Goal: Task Accomplishment & Management: Manage account settings

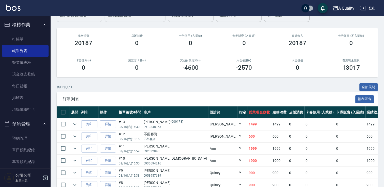
scroll to position [51, 0]
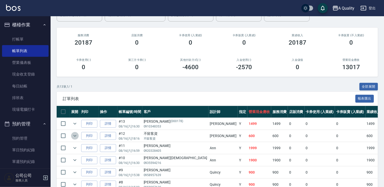
click at [75, 138] on icon "expand row" at bounding box center [75, 136] width 6 height 6
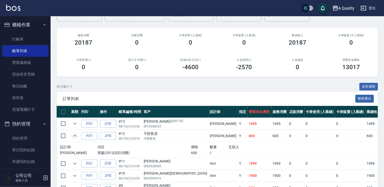
click at [136, 174] on td "#10 08/16 (六) 16:30" at bounding box center [129, 176] width 25 height 12
drag, startPoint x: 136, startPoint y: 174, endPoint x: 240, endPoint y: 88, distance: 135.7
click at [240, 90] on div "共 13 筆, 1 / 1 全部展開" at bounding box center [217, 87] width 321 height 8
click at [35, 150] on link "單日預約紀錄" at bounding box center [25, 150] width 47 height 12
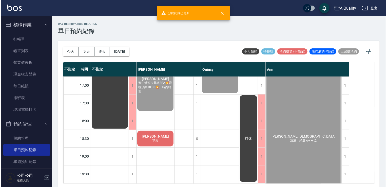
scroll to position [251, 0]
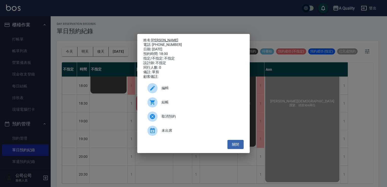
click at [154, 38] on link "[PERSON_NAME]" at bounding box center [164, 40] width 27 height 4
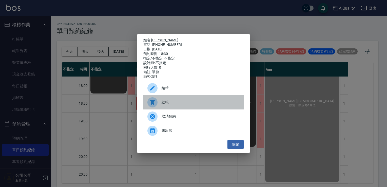
click at [164, 107] on div "結帳" at bounding box center [193, 102] width 100 height 14
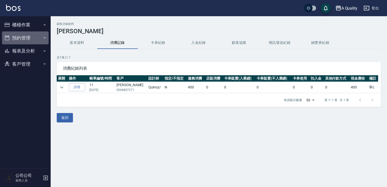
drag, startPoint x: 10, startPoint y: 40, endPoint x: 12, endPoint y: 43, distance: 2.7
click at [10, 41] on button "預約管理" at bounding box center [25, 37] width 47 height 13
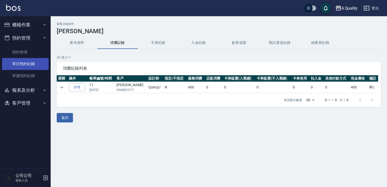
click at [21, 61] on link "單日預約紀錄" at bounding box center [25, 64] width 47 height 12
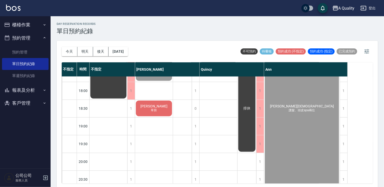
scroll to position [251, 0]
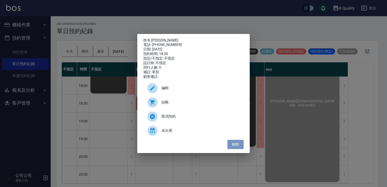
drag, startPoint x: 233, startPoint y: 146, endPoint x: 115, endPoint y: 87, distance: 132.0
click at [221, 138] on div "姓名: 林r 電話: 0968807271 日期: 2025/08/16 預約時間: 18:30 指定/不指定: 不指定 設計師: 不指定 同行人數: 0 備…" at bounding box center [193, 93] width 112 height 119
drag, startPoint x: 240, startPoint y: 149, endPoint x: 236, endPoint y: 146, distance: 5.1
click at [239, 148] on button "關閉" at bounding box center [235, 144] width 16 height 9
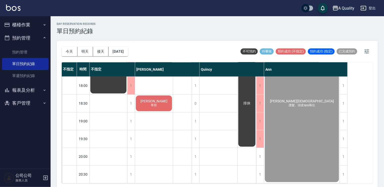
drag, startPoint x: 27, startPoint y: 91, endPoint x: 26, endPoint y: 93, distance: 2.6
click at [27, 91] on button "報表及分析" at bounding box center [25, 90] width 47 height 13
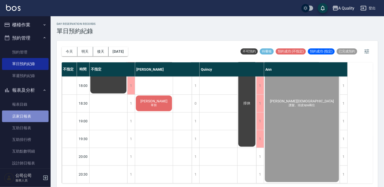
click at [28, 110] on link "店家日報表" at bounding box center [25, 116] width 47 height 12
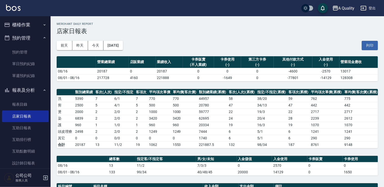
click at [26, 26] on button "櫃檯作業" at bounding box center [25, 24] width 47 height 13
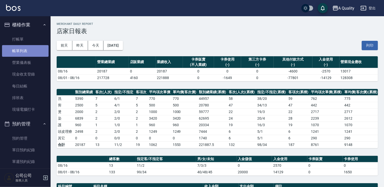
click at [26, 53] on link "帳單列表" at bounding box center [25, 51] width 47 height 12
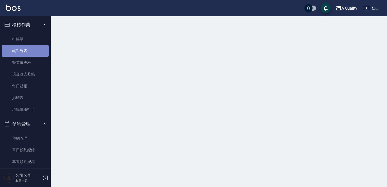
click at [26, 53] on link "帳單列表" at bounding box center [25, 51] width 47 height 12
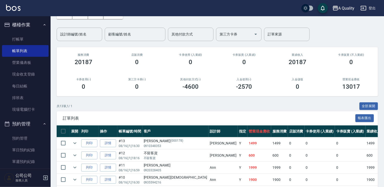
scroll to position [76, 0]
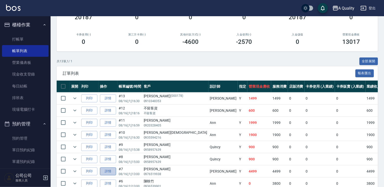
click at [114, 172] on link "詳情" at bounding box center [108, 171] width 16 height 8
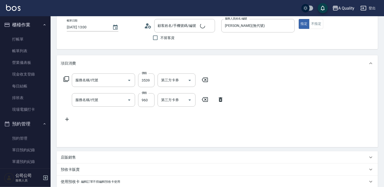
type input "2025/08/16 13:00"
type input "Taylor(無代號)"
type input "KT"
type input "染髮(401)"
type input "資生堂基礎護(501)"
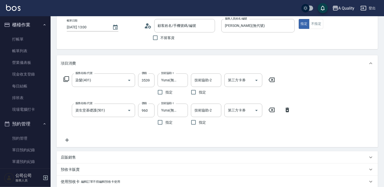
scroll to position [95, 0]
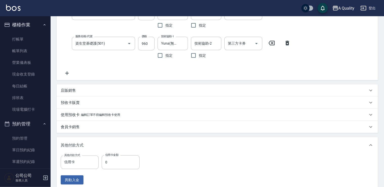
type input "吳蓉姮/0976519938/"
click at [112, 162] on input "0" at bounding box center [121, 162] width 38 height 14
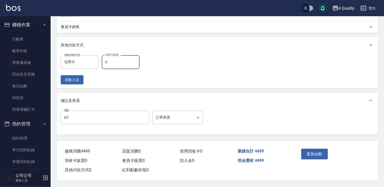
scroll to position [196, 0]
type input "4499"
click at [309, 151] on button "重新結帳" at bounding box center [314, 154] width 27 height 11
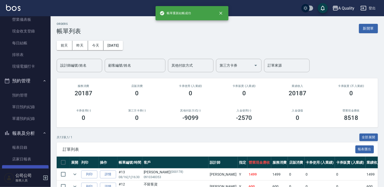
scroll to position [51, 0]
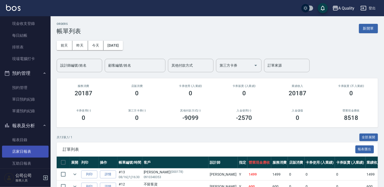
click at [32, 149] on link "店家日報表" at bounding box center [25, 152] width 47 height 12
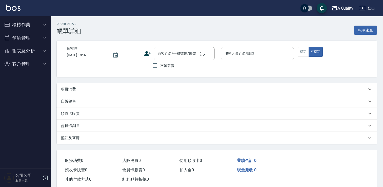
type input "[DATE] 18:30"
type input "Taylor(無代號)"
type input "單剪"
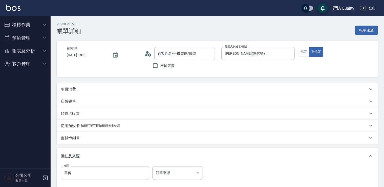
type input "林r/0968807271/null"
click at [79, 86] on div "項目消費" at bounding box center [217, 89] width 321 height 12
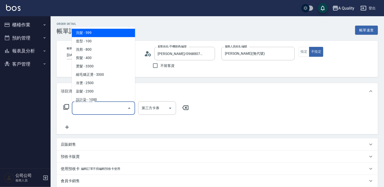
drag, startPoint x: 83, startPoint y: 109, endPoint x: 83, endPoint y: 93, distance: 15.2
click at [83, 109] on input "服務名稱/代號" at bounding box center [99, 107] width 51 height 9
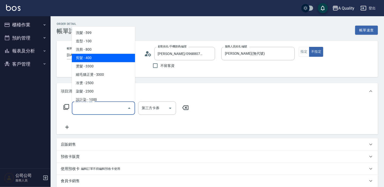
drag, startPoint x: 92, startPoint y: 59, endPoint x: 167, endPoint y: 81, distance: 78.2
click at [93, 59] on span "剪髮 - 400" at bounding box center [103, 58] width 63 height 8
type input "剪髮(201)"
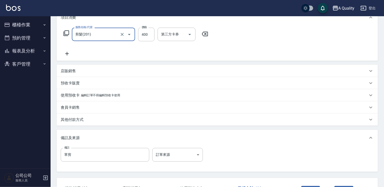
scroll to position [112, 0]
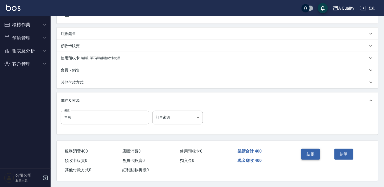
click at [311, 155] on button "結帳" at bounding box center [310, 154] width 19 height 11
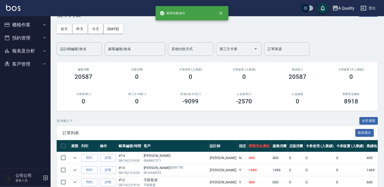
scroll to position [25, 0]
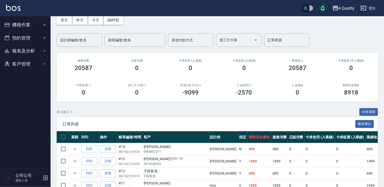
click at [29, 41] on button "預約管理" at bounding box center [25, 37] width 47 height 13
click at [24, 90] on button "報表及分析" at bounding box center [25, 90] width 47 height 13
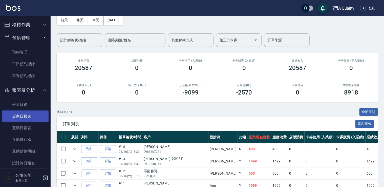
click at [27, 114] on link "店家日報表" at bounding box center [25, 116] width 47 height 12
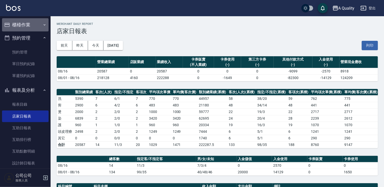
click at [32, 22] on button "櫃檯作業" at bounding box center [25, 24] width 47 height 13
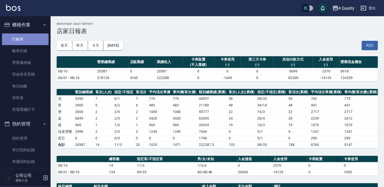
click at [28, 40] on link "打帳單" at bounding box center [25, 39] width 47 height 12
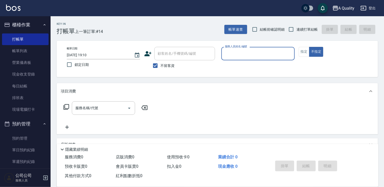
click at [248, 49] on input "服務人員姓名/編號" at bounding box center [258, 53] width 69 height 9
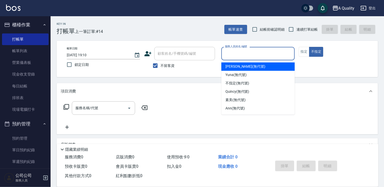
click at [237, 66] on span "Taylor (無代號)" at bounding box center [245, 66] width 40 height 5
type input "Taylor(無代號)"
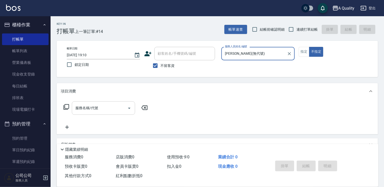
click at [114, 105] on input "服務名稱/代號" at bounding box center [99, 107] width 51 height 9
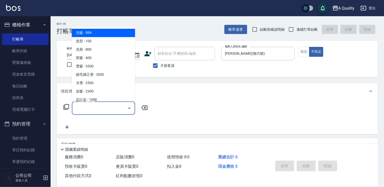
click at [104, 27] on ul "洗髮 - 599 造型 - 100 洗剪 - 800 剪髮 - 400 燙髮 - 3300 縮毛矯正燙 - 3300 冷燙 - 2500 染髮 - 2300 …" at bounding box center [103, 64] width 63 height 75
click at [105, 30] on span "洗髮 - 599" at bounding box center [103, 33] width 63 height 8
type input "洗髮(101)"
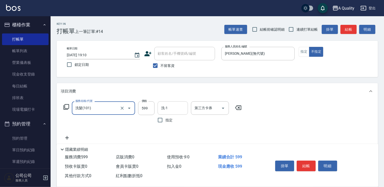
click at [169, 114] on div "洗-1" at bounding box center [173, 107] width 30 height 13
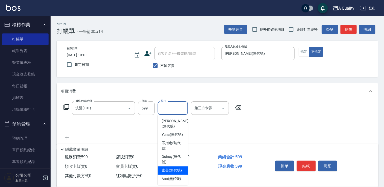
click at [169, 169] on span "素美 (無代號)" at bounding box center [172, 170] width 20 height 5
type input "素美(無代號)"
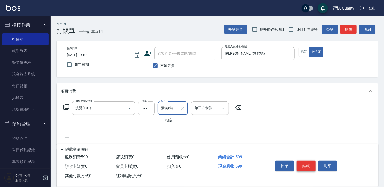
click at [305, 164] on button "結帳" at bounding box center [306, 165] width 19 height 11
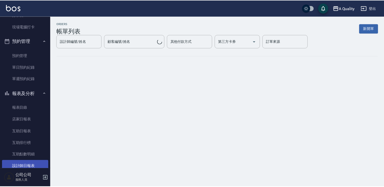
scroll to position [127, 0]
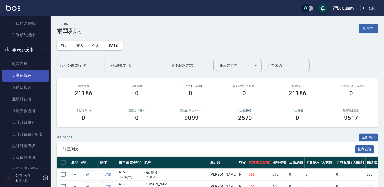
click at [28, 73] on link "店家日報表" at bounding box center [25, 76] width 47 height 12
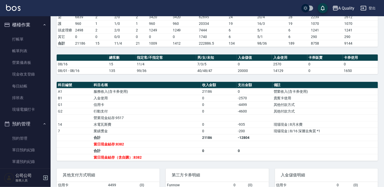
drag, startPoint x: 25, startPoint y: 46, endPoint x: 97, endPoint y: 121, distance: 104.3
click at [25, 47] on link "帳單列表" at bounding box center [25, 51] width 47 height 12
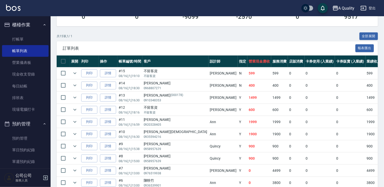
scroll to position [101, 0]
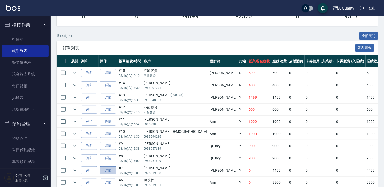
click at [108, 169] on link "詳情" at bounding box center [108, 170] width 16 height 8
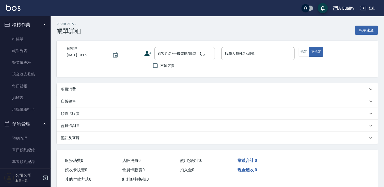
type input "2025/08/16 13:00"
type input "Taylor(無代號)"
type input "KT"
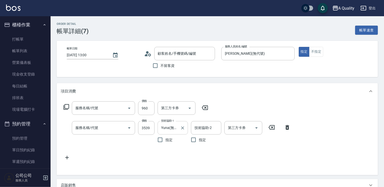
type input "資生堂基礎護(501)"
type input "染髮(401)"
type input "吳蓉姮/0976519938/"
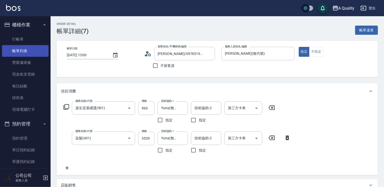
click at [20, 49] on link "帳單列表" at bounding box center [25, 51] width 47 height 12
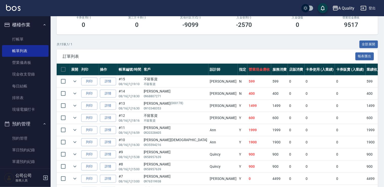
scroll to position [101, 0]
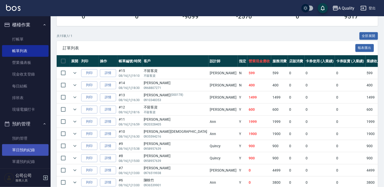
click at [24, 153] on link "單日預約紀錄" at bounding box center [25, 150] width 47 height 12
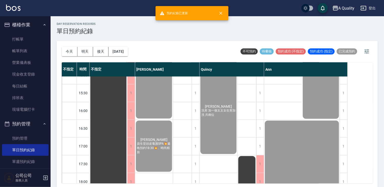
scroll to position [228, 0]
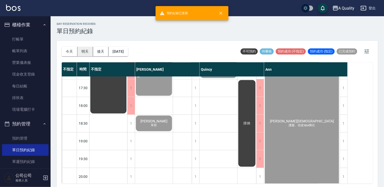
click at [84, 51] on button "明天" at bounding box center [85, 51] width 16 height 9
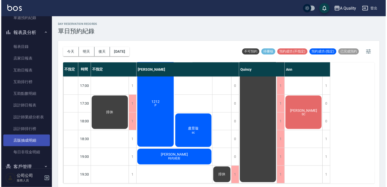
scroll to position [152, 0]
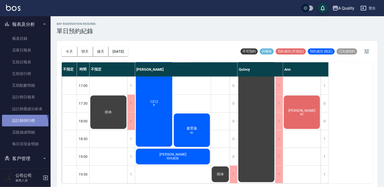
drag, startPoint x: 19, startPoint y: 125, endPoint x: 21, endPoint y: 119, distance: 6.3
click at [19, 124] on link "設計師排行榜" at bounding box center [25, 121] width 47 height 12
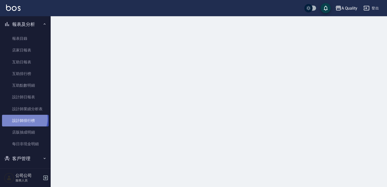
click at [21, 119] on link "設計師排行榜" at bounding box center [25, 121] width 47 height 12
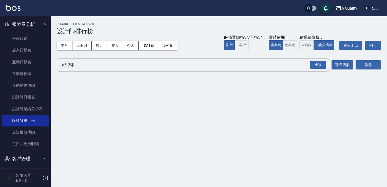
click at [327, 63] on div "全選 加入店家" at bounding box center [193, 64] width 272 height 13
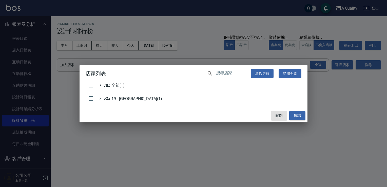
click at [376, 67] on div "店家列表 ​ 清除選取 展開全部 全部(1) 19 - 新城區(1) 關閉 確認" at bounding box center [193, 93] width 387 height 187
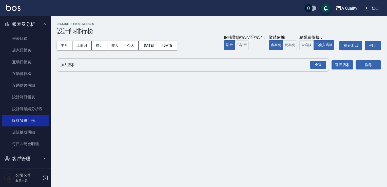
click at [328, 67] on div "全選 加入店家" at bounding box center [193, 64] width 272 height 13
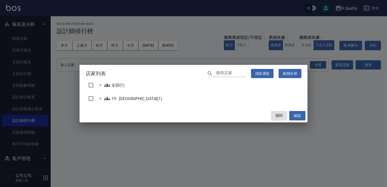
click at [318, 66] on div "店家列表 ​ 清除選取 展開全部 全部(1) 19 - 新城區(1) 關閉 確認" at bounding box center [193, 93] width 387 height 187
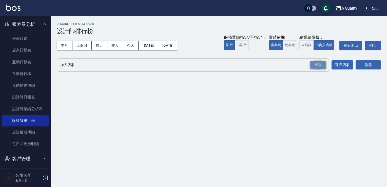
click at [320, 66] on div "全選" at bounding box center [318, 65] width 16 height 8
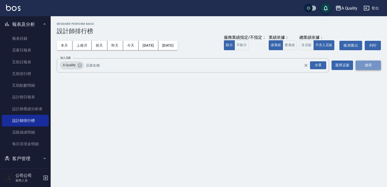
click at [372, 64] on button "搜尋" at bounding box center [367, 64] width 25 height 9
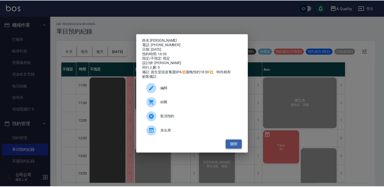
scroll to position [177, 0]
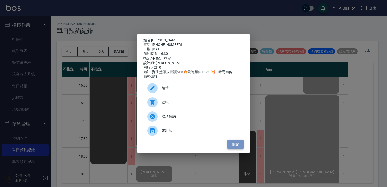
click at [236, 144] on button "關閉" at bounding box center [235, 144] width 16 height 9
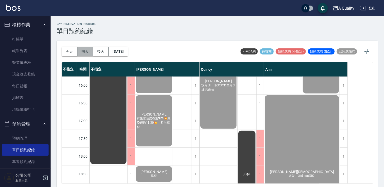
click at [84, 52] on button "明天" at bounding box center [85, 51] width 16 height 9
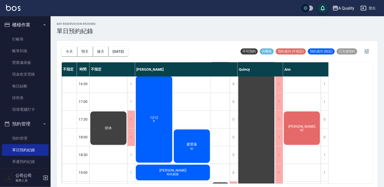
scroll to position [216, 0]
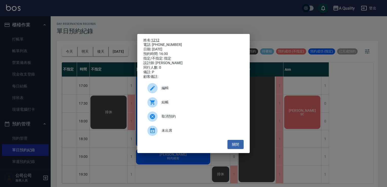
click at [156, 39] on link "1212" at bounding box center [155, 40] width 8 height 4
click at [234, 144] on button "關閉" at bounding box center [235, 144] width 16 height 9
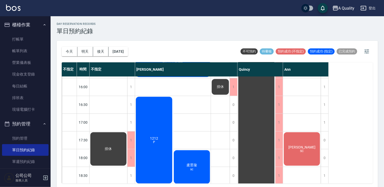
scroll to position [165, 0]
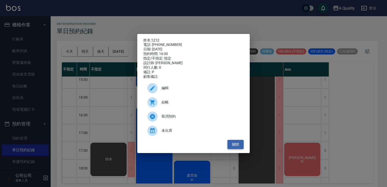
click at [242, 146] on button "關閉" at bounding box center [235, 144] width 16 height 9
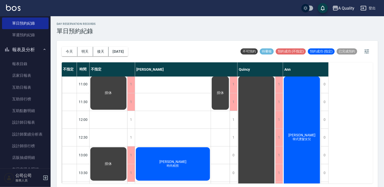
scroll to position [0, 0]
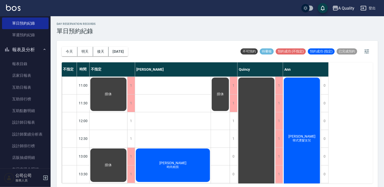
click at [96, 51] on button "後天" at bounding box center [101, 51] width 16 height 9
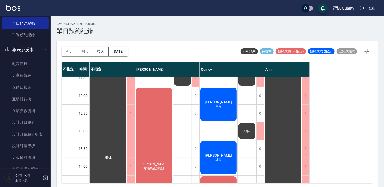
scroll to position [127, 0]
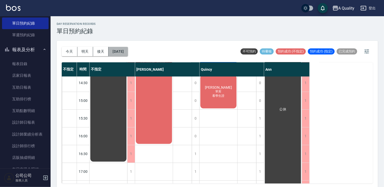
click at [128, 48] on button "2025/08/18" at bounding box center [118, 51] width 19 height 9
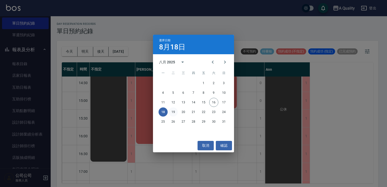
click at [175, 113] on button "19" at bounding box center [173, 111] width 9 height 9
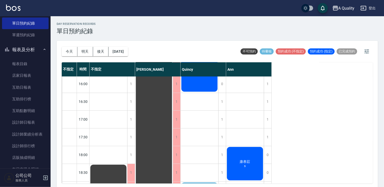
scroll to position [216, 0]
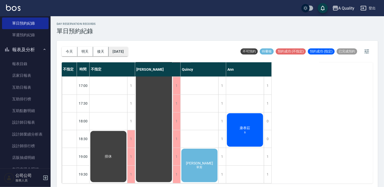
click at [128, 54] on button "2025/08/19" at bounding box center [118, 51] width 19 height 9
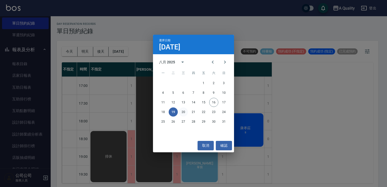
click at [184, 111] on button "20" at bounding box center [183, 111] width 9 height 9
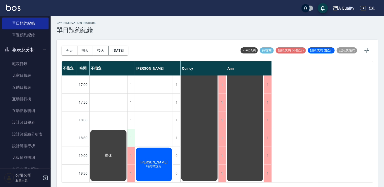
scroll to position [1, 0]
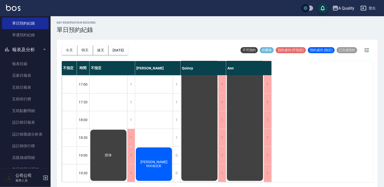
click at [128, 58] on div "今天 明天 後天 2025/08/20" at bounding box center [95, 50] width 66 height 22
click at [128, 50] on button "2025/08/20" at bounding box center [118, 50] width 19 height 9
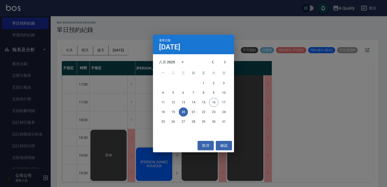
click at [195, 113] on button "21" at bounding box center [193, 111] width 9 height 9
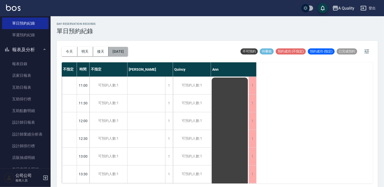
click at [128, 50] on button "2025/08/21" at bounding box center [118, 51] width 19 height 9
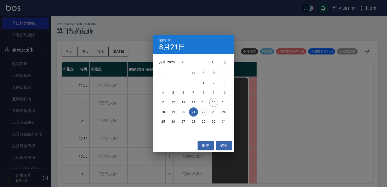
click at [204, 114] on button "22" at bounding box center [203, 111] width 9 height 9
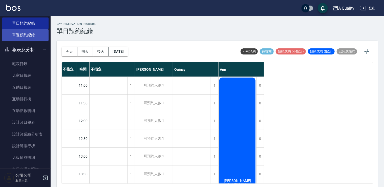
scroll to position [101, 0]
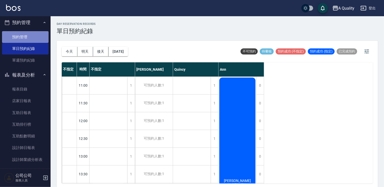
click at [35, 34] on link "預約管理" at bounding box center [25, 37] width 47 height 12
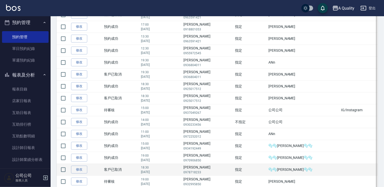
scroll to position [202, 0]
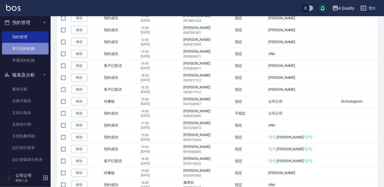
click at [26, 53] on link "單日預約紀錄" at bounding box center [25, 49] width 47 height 12
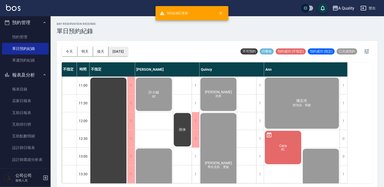
click at [122, 53] on button "[DATE]" at bounding box center [118, 51] width 19 height 9
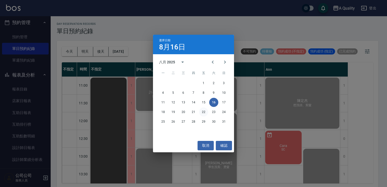
click at [203, 110] on button "22" at bounding box center [203, 111] width 9 height 9
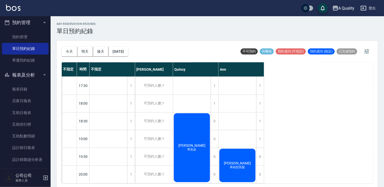
scroll to position [234, 0]
click at [130, 151] on div "1" at bounding box center [131, 156] width 8 height 17
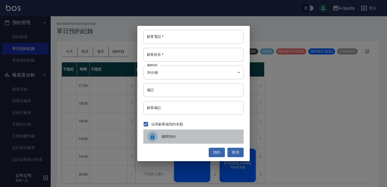
drag, startPoint x: 160, startPoint y: 137, endPoint x: 155, endPoint y: 137, distance: 5.1
click at [159, 137] on div at bounding box center [154, 136] width 14 height 10
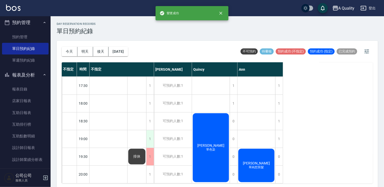
click at [151, 136] on div "1" at bounding box center [150, 138] width 8 height 17
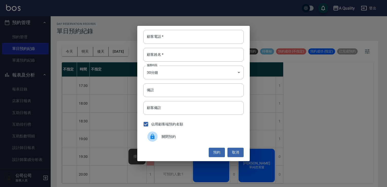
click at [169, 139] on div "關閉預約" at bounding box center [193, 136] width 100 height 14
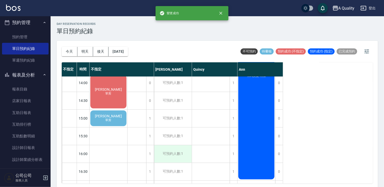
scroll to position [56, 0]
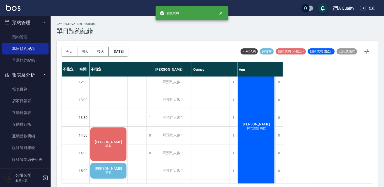
click at [117, 140] on div "Jeffrey 單剪" at bounding box center [109, 144] width 38 height 35
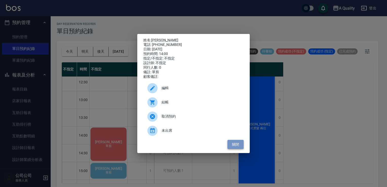
drag, startPoint x: 235, startPoint y: 145, endPoint x: 214, endPoint y: 145, distance: 21.3
click at [234, 145] on button "關閉" at bounding box center [235, 144] width 16 height 9
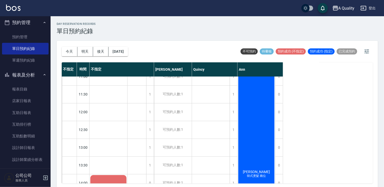
scroll to position [0, 0]
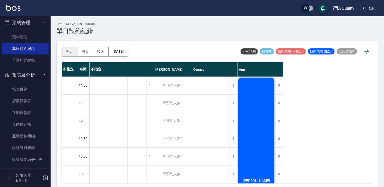
click at [67, 50] on button "今天" at bounding box center [70, 51] width 16 height 9
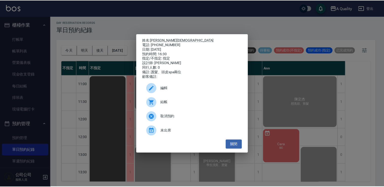
scroll to position [226, 0]
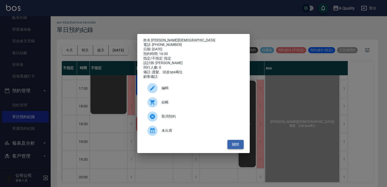
click at [233, 147] on button "關閉" at bounding box center [235, 144] width 16 height 9
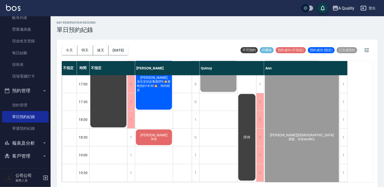
scroll to position [201, 0]
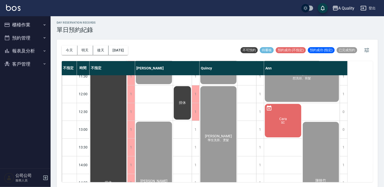
scroll to position [51, 0]
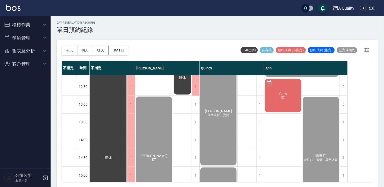
drag, startPoint x: 25, startPoint y: 24, endPoint x: 25, endPoint y: 27, distance: 2.8
click at [25, 25] on button "櫃檯作業" at bounding box center [25, 24] width 47 height 13
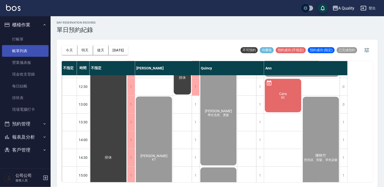
click at [30, 51] on link "帳單列表" at bounding box center [25, 51] width 47 height 12
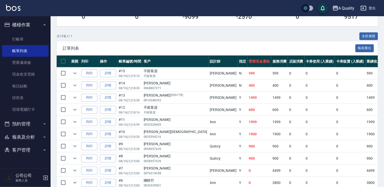
scroll to position [101, 0]
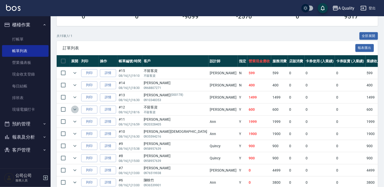
click at [74, 108] on icon "expand row" at bounding box center [75, 109] width 6 height 6
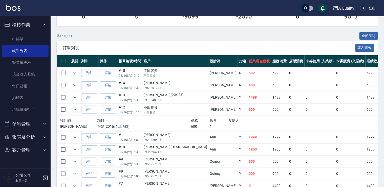
click at [75, 108] on icon "expand row" at bounding box center [74, 109] width 3 height 2
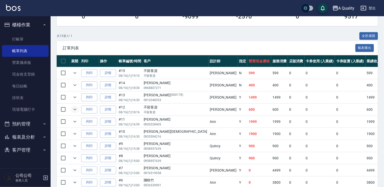
click at [79, 180] on td at bounding box center [75, 182] width 10 height 12
click at [77, 179] on icon "expand row" at bounding box center [75, 182] width 6 height 6
click at [75, 180] on icon "expand row" at bounding box center [75, 182] width 6 height 6
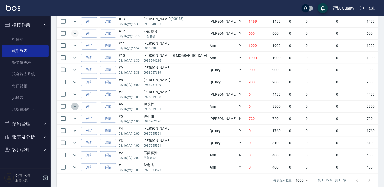
click at [73, 108] on icon "expand row" at bounding box center [75, 106] width 6 height 6
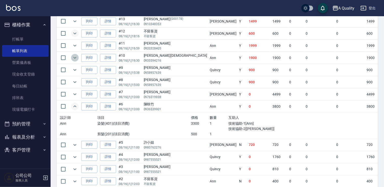
click at [74, 55] on icon "expand row" at bounding box center [75, 58] width 6 height 6
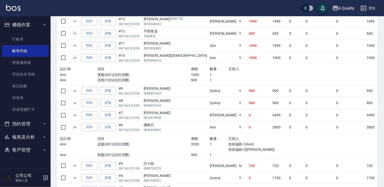
click at [74, 56] on icon "expand row" at bounding box center [75, 58] width 6 height 6
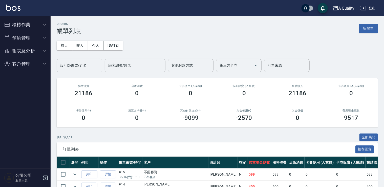
click at [28, 23] on button "櫃檯作業" at bounding box center [25, 24] width 47 height 13
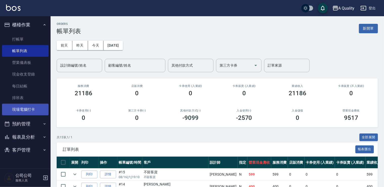
click at [22, 112] on link "現場電腦打卡" at bounding box center [25, 109] width 47 height 12
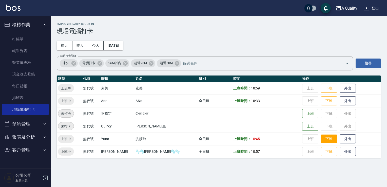
click at [321, 142] on button "下班" at bounding box center [329, 138] width 16 height 9
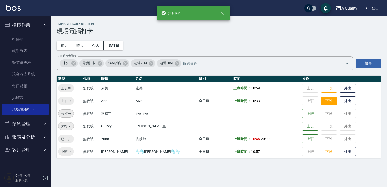
click at [321, 101] on button "下班" at bounding box center [329, 100] width 16 height 9
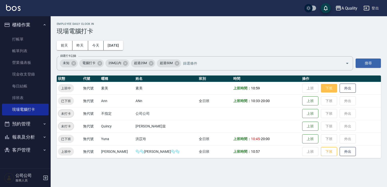
click at [321, 90] on button "下班" at bounding box center [329, 88] width 16 height 9
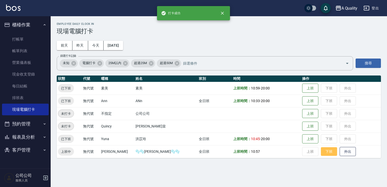
click at [321, 149] on button "下班" at bounding box center [329, 151] width 16 height 9
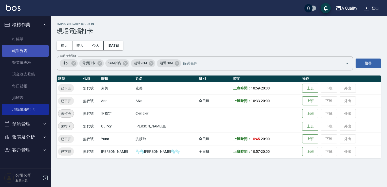
drag, startPoint x: 29, startPoint y: 52, endPoint x: 31, endPoint y: 49, distance: 3.6
click at [29, 52] on link "帳單列表" at bounding box center [25, 51] width 47 height 12
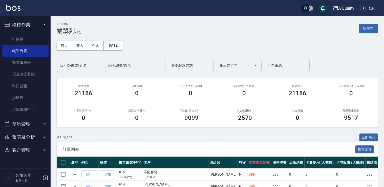
click at [30, 123] on button "預約管理" at bounding box center [25, 123] width 47 height 13
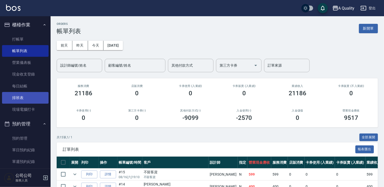
click at [24, 98] on link "排班表" at bounding box center [25, 98] width 47 height 12
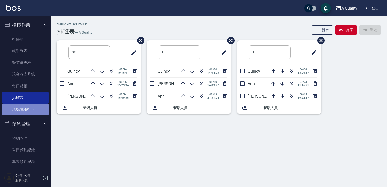
drag, startPoint x: 28, startPoint y: 109, endPoint x: 30, endPoint y: 108, distance: 3.1
click at [28, 109] on link "現場電腦打卡" at bounding box center [25, 109] width 47 height 12
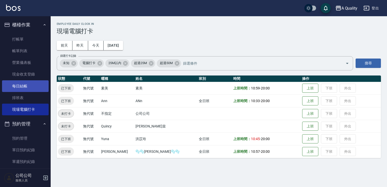
drag, startPoint x: 13, startPoint y: 85, endPoint x: 20, endPoint y: 81, distance: 7.9
click at [13, 85] on link "每日結帳" at bounding box center [25, 86] width 47 height 12
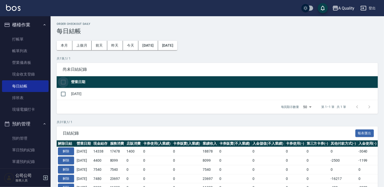
click at [65, 77] on input "checkbox" at bounding box center [63, 82] width 11 height 11
checkbox input "true"
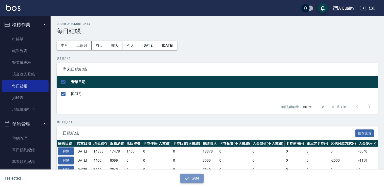
drag, startPoint x: 196, startPoint y: 179, endPoint x: 187, endPoint y: 62, distance: 117.0
click at [196, 179] on button "結帳" at bounding box center [192, 178] width 24 height 9
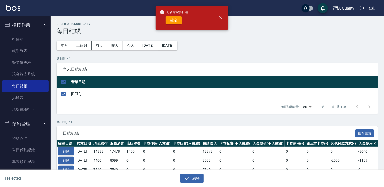
click at [174, 21] on button "確定" at bounding box center [174, 20] width 16 height 8
checkbox input "false"
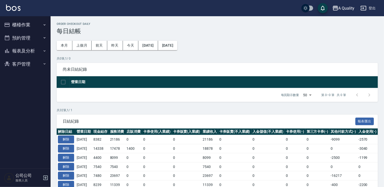
click at [23, 53] on button "報表及分析" at bounding box center [25, 50] width 47 height 13
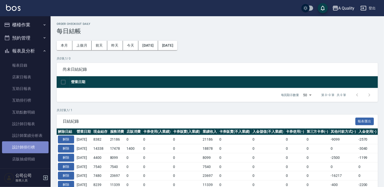
click at [28, 147] on link "設計師排行榜" at bounding box center [25, 147] width 47 height 12
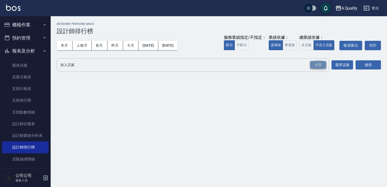
click at [316, 68] on div "全選" at bounding box center [318, 65] width 16 height 8
drag, startPoint x: 361, startPoint y: 67, endPoint x: 299, endPoint y: 69, distance: 62.0
click at [361, 67] on button "搜尋" at bounding box center [367, 64] width 25 height 9
